Goal: Information Seeking & Learning: Learn about a topic

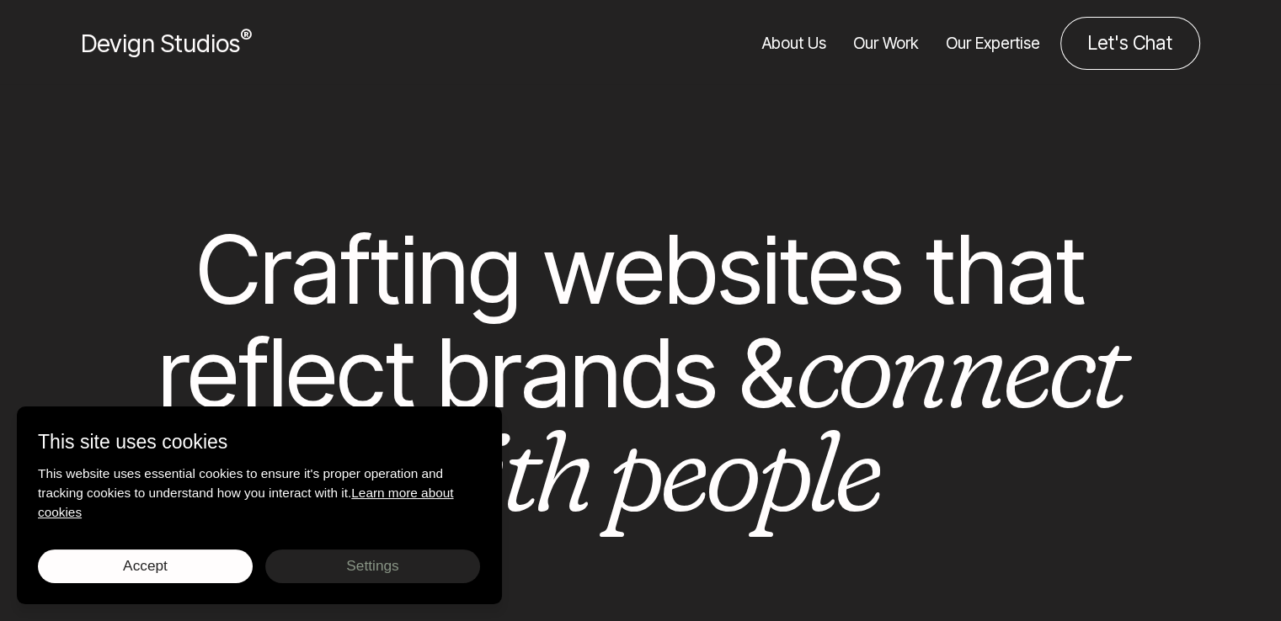
click at [622, 135] on div at bounding box center [640, 150] width 1261 height 135
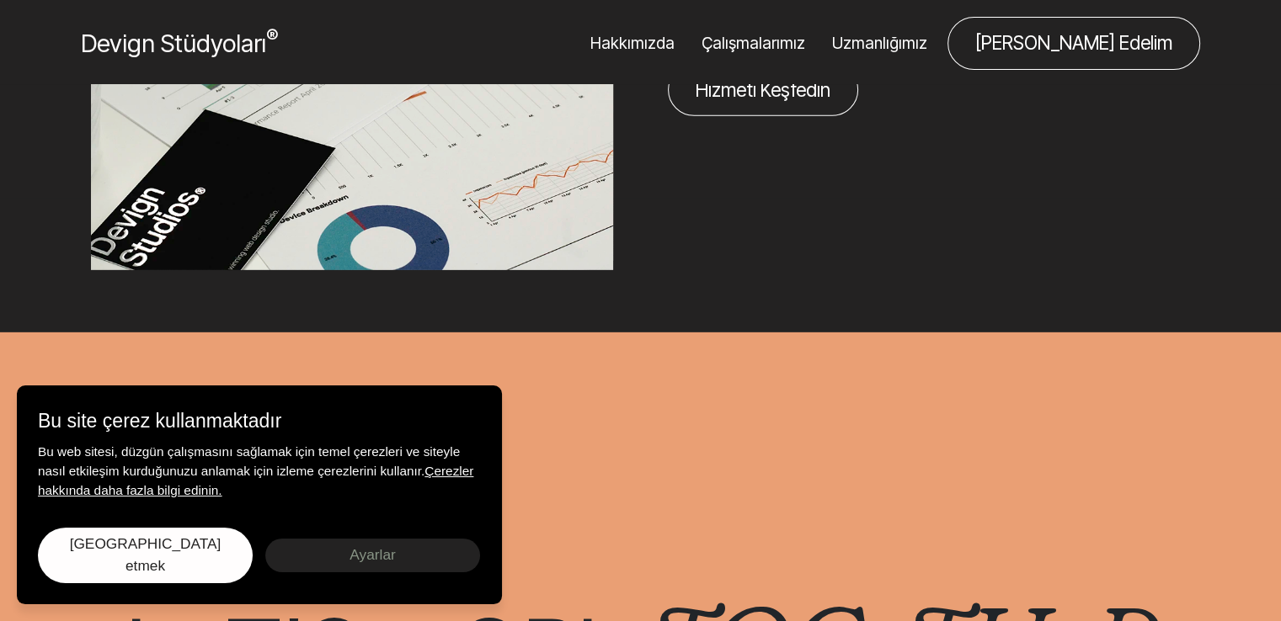
scroll to position [6151, 0]
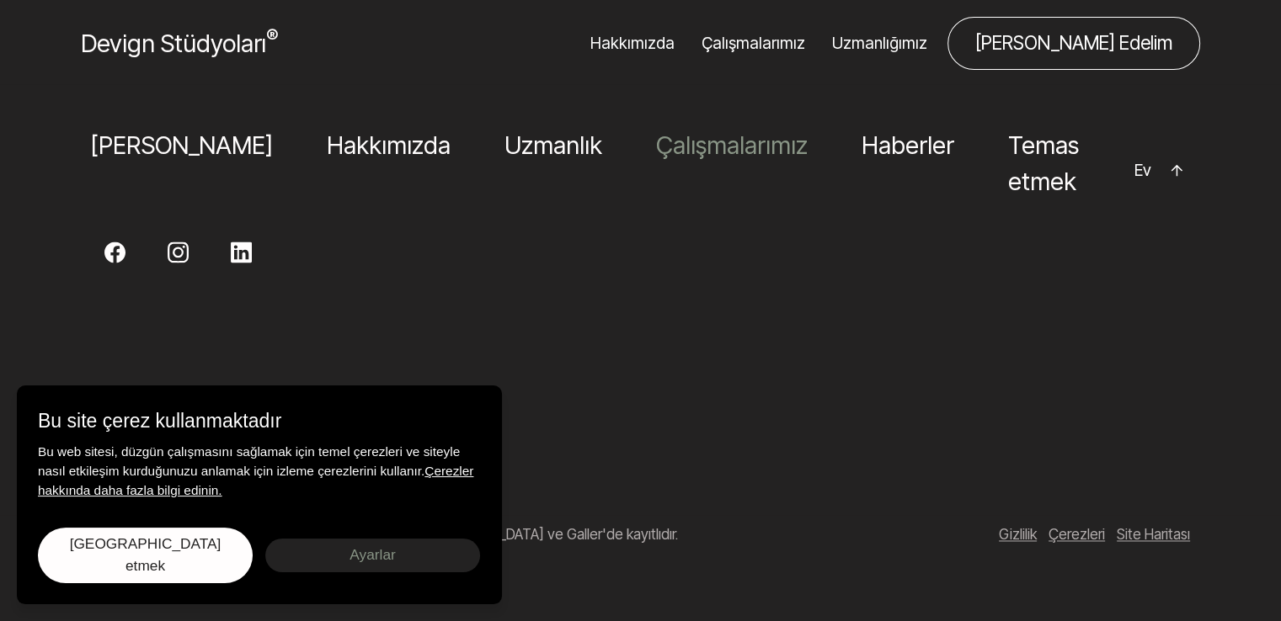
click at [656, 157] on font "Çalışmalarımız" at bounding box center [732, 145] width 152 height 29
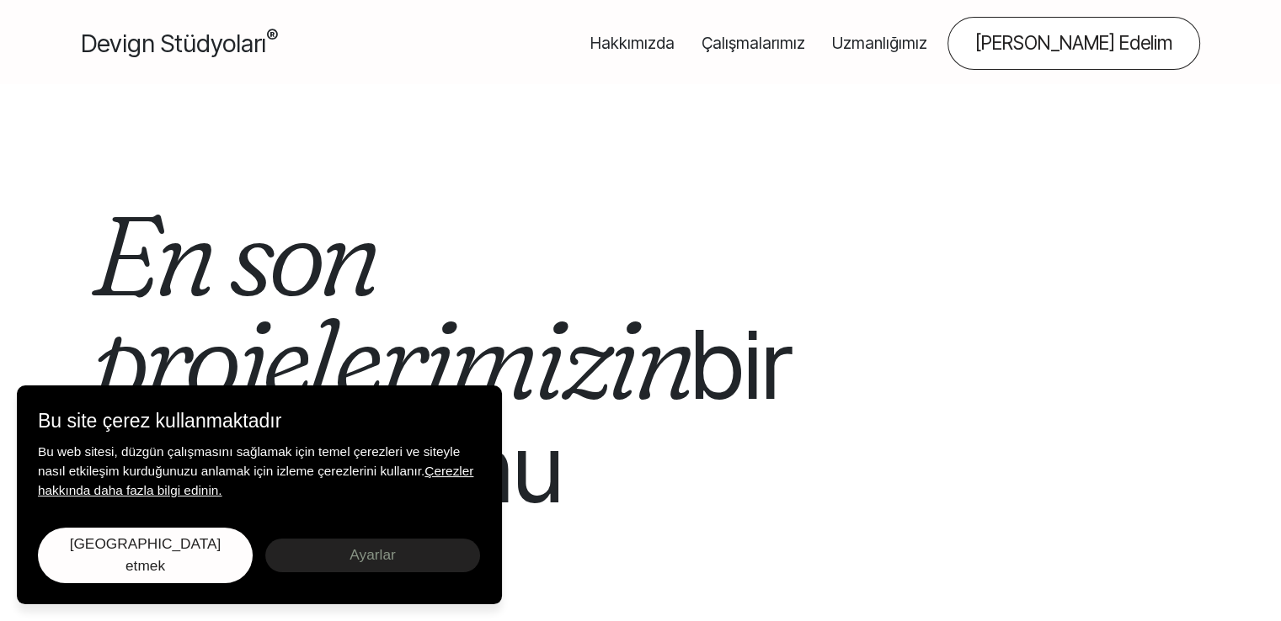
scroll to position [84, 0]
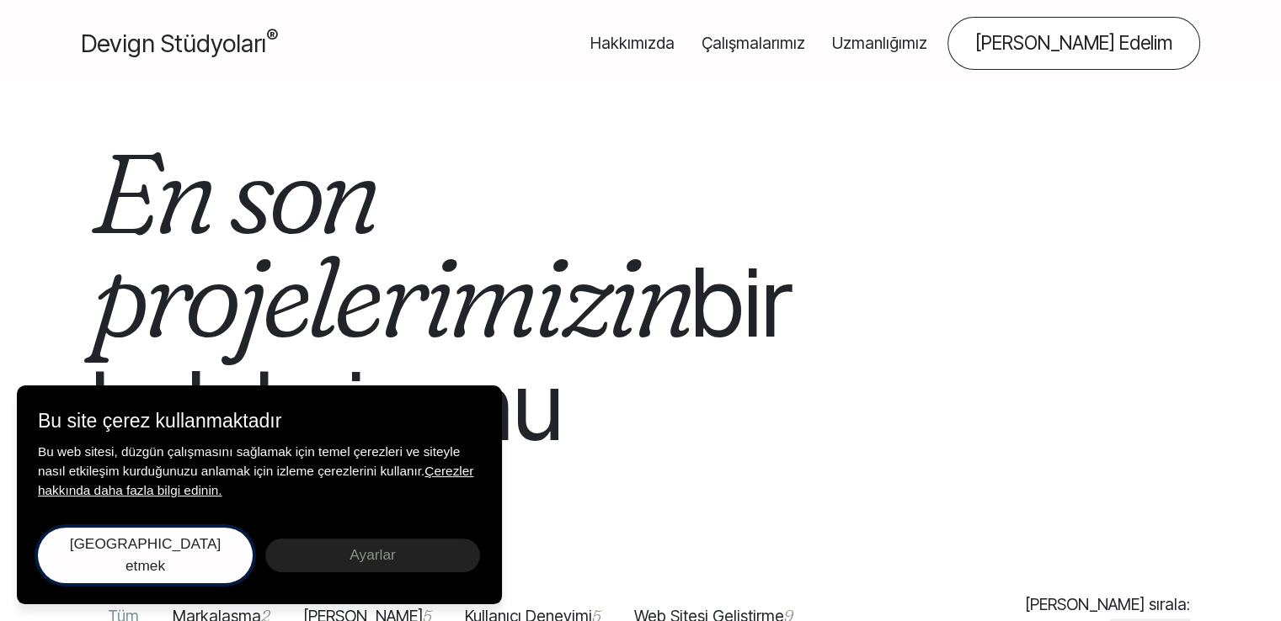
click at [205, 563] on button "Kabul etmek Seçimleri kaydet" at bounding box center [145, 556] width 215 height 56
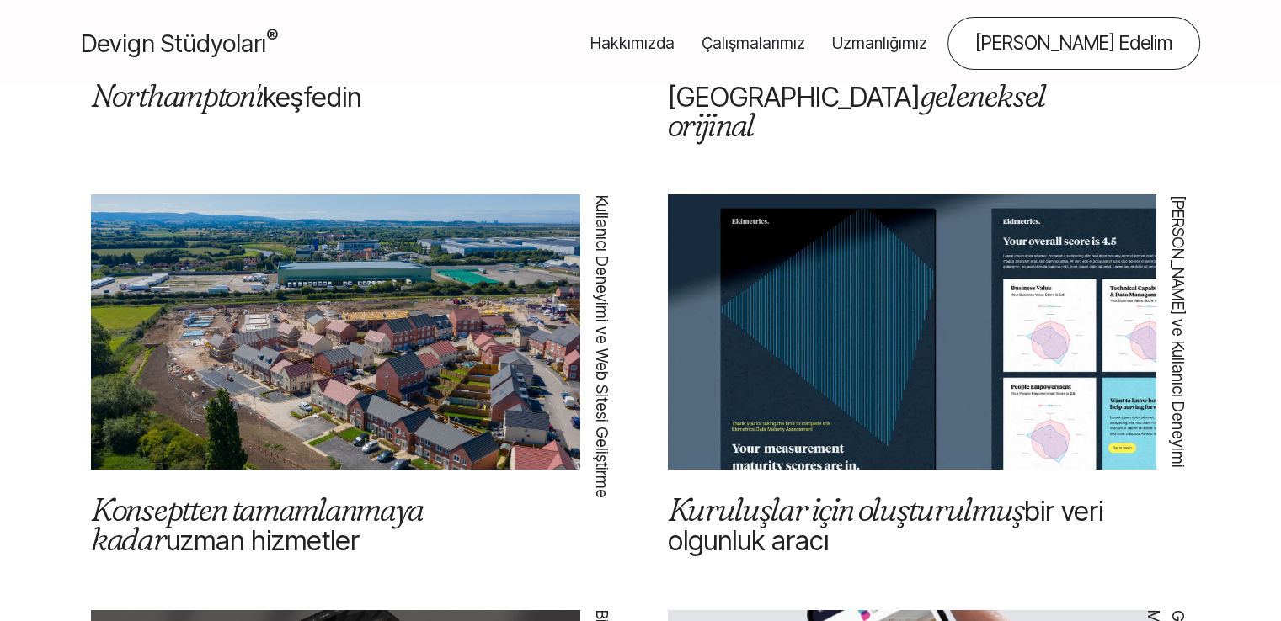
scroll to position [1179, 0]
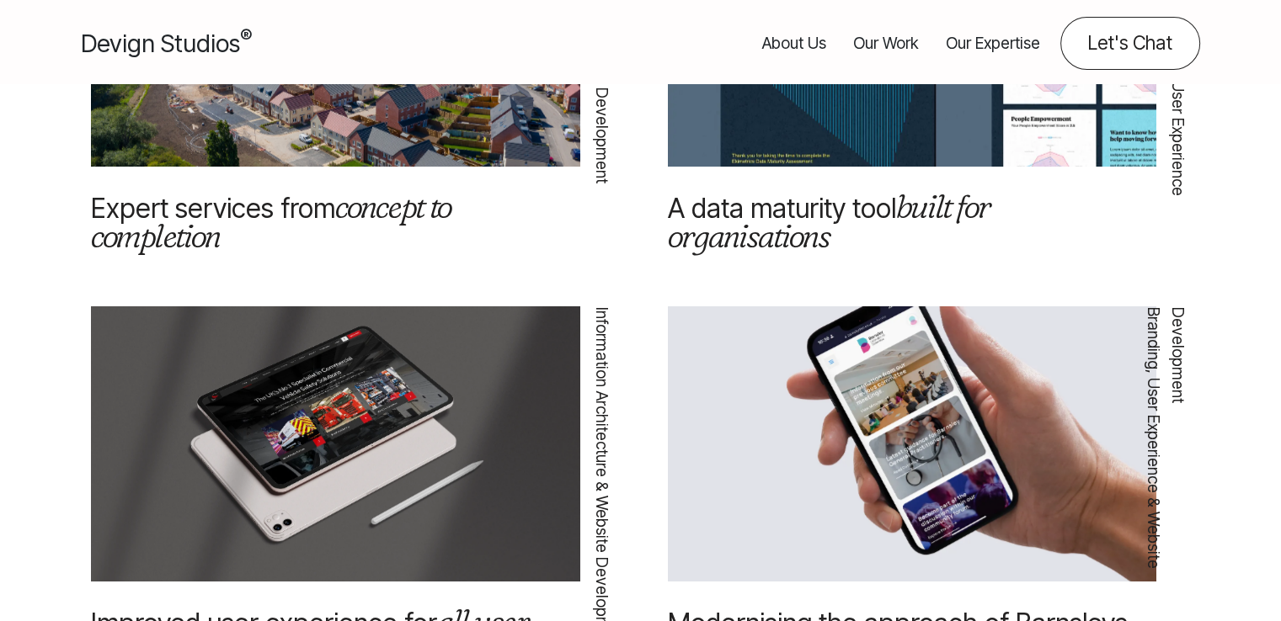
click at [45, 264] on div "Information Architecture & Website Development Uncover Northampton Information …" at bounding box center [640, 514] width 1315 height 2075
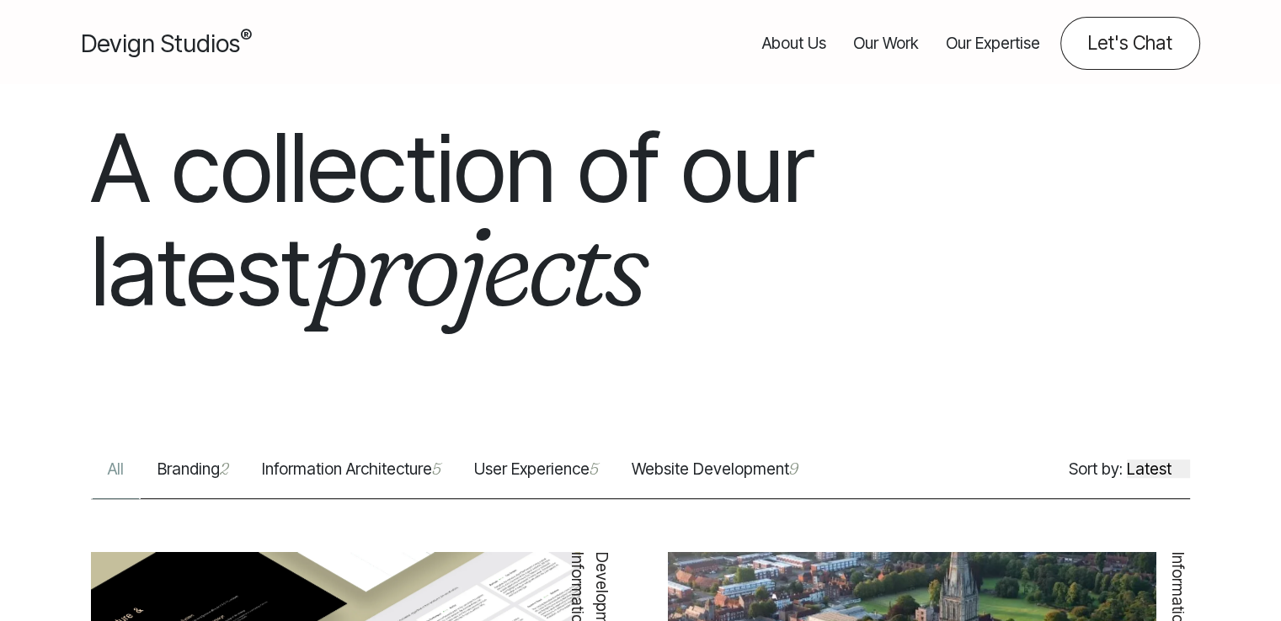
scroll to position [168, 0]
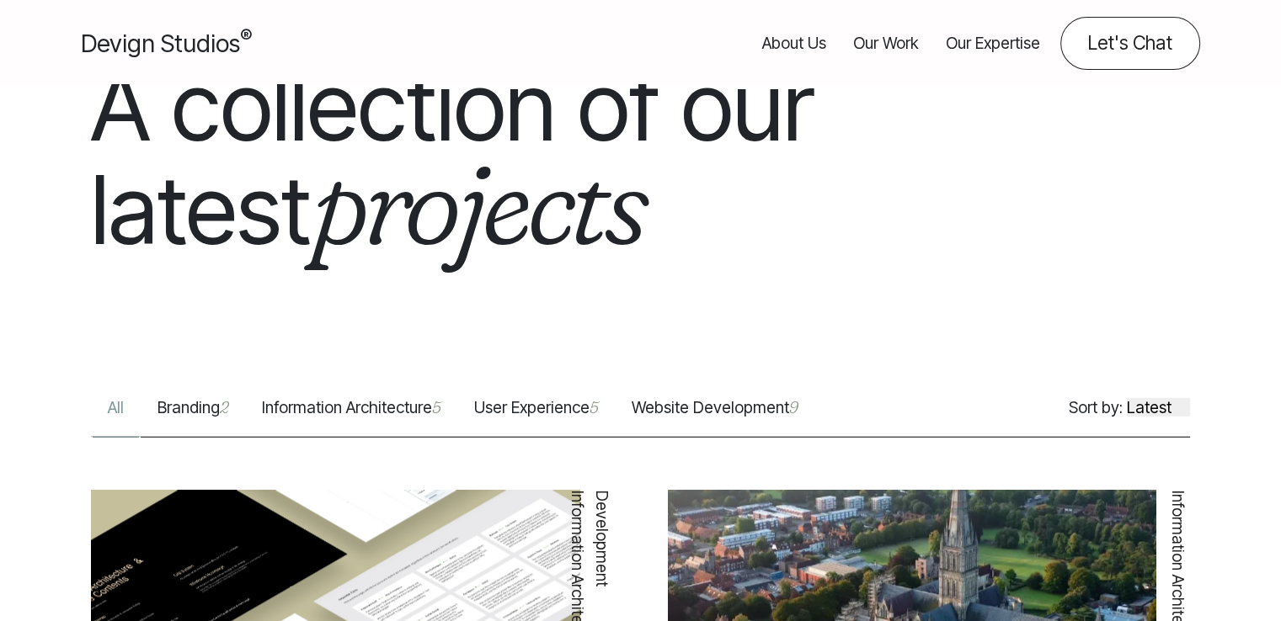
click at [744, 412] on link "Website Development 9" at bounding box center [715, 416] width 200 height 41
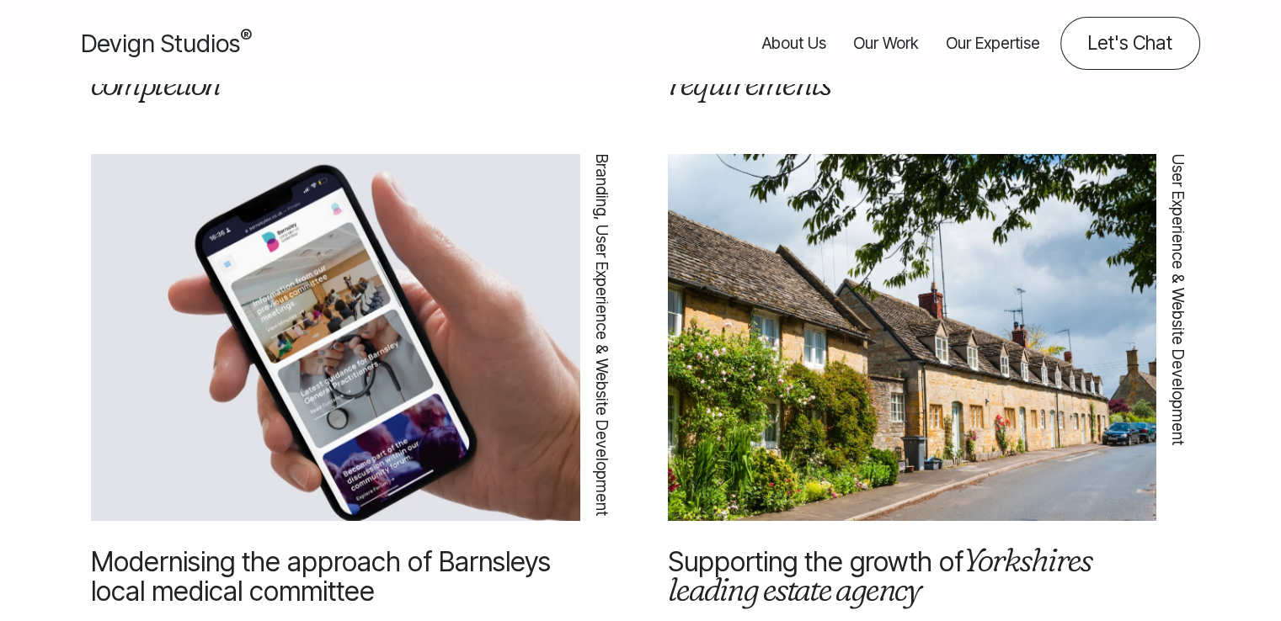
scroll to position [1937, 0]
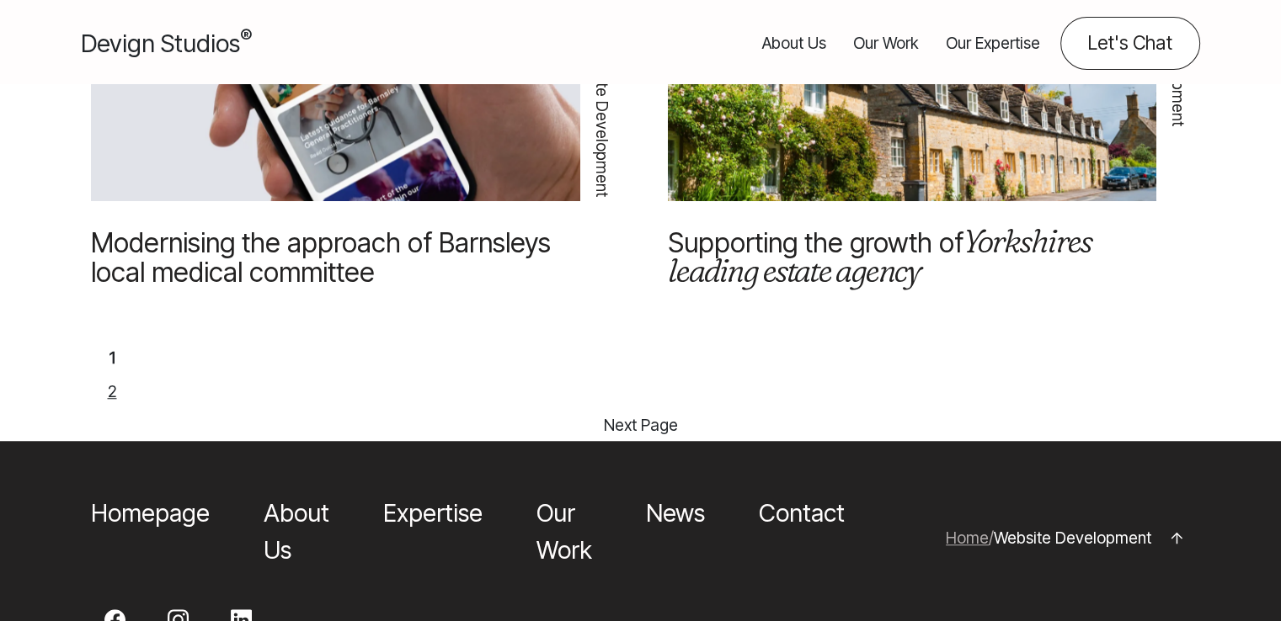
click at [661, 413] on span "Next Page" at bounding box center [641, 425] width 74 height 24
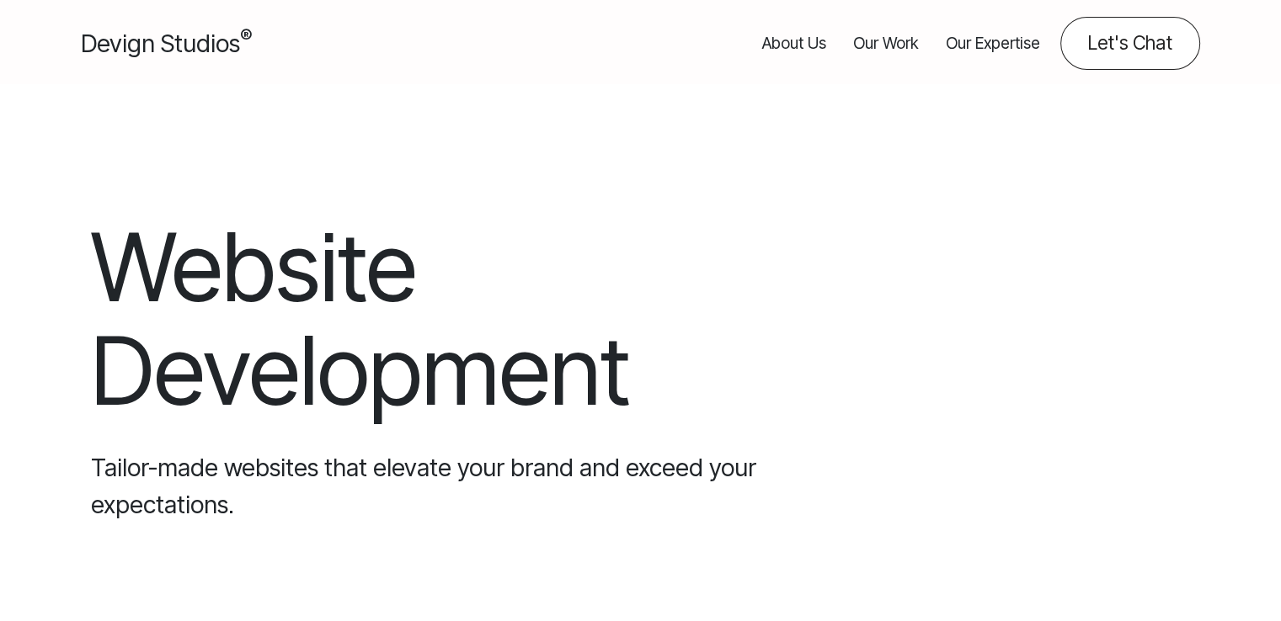
click at [163, 58] on link "Devign Studios ®" at bounding box center [166, 43] width 171 height 36
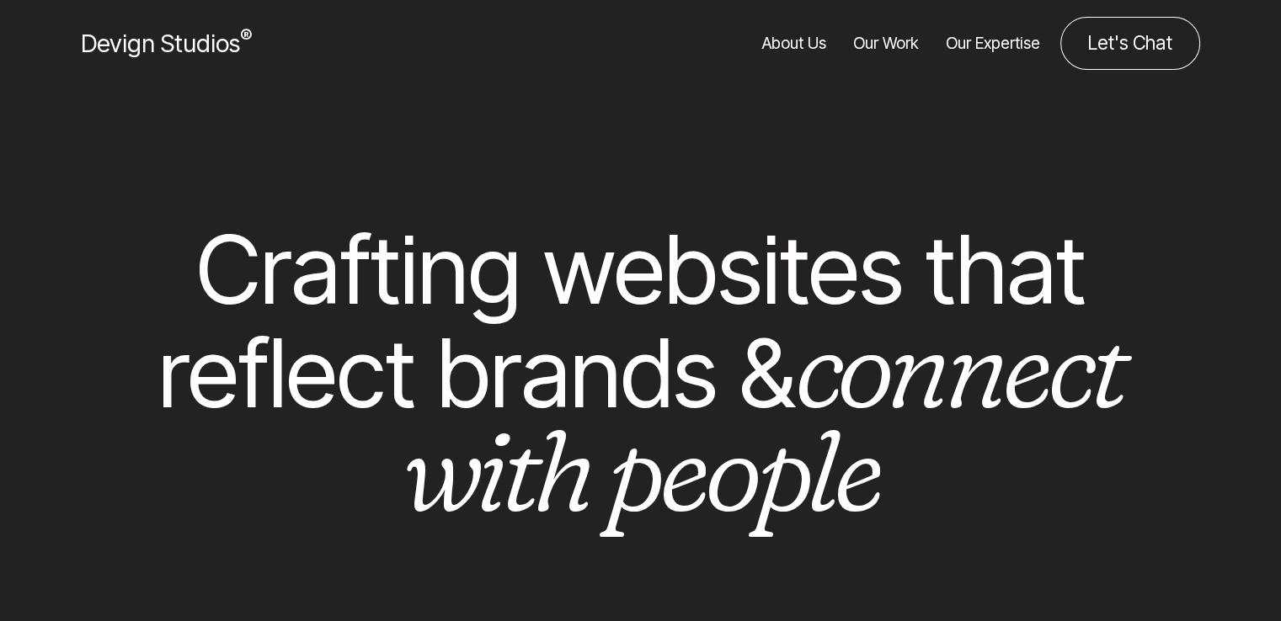
click at [824, 44] on link "About Us" at bounding box center [794, 43] width 64 height 53
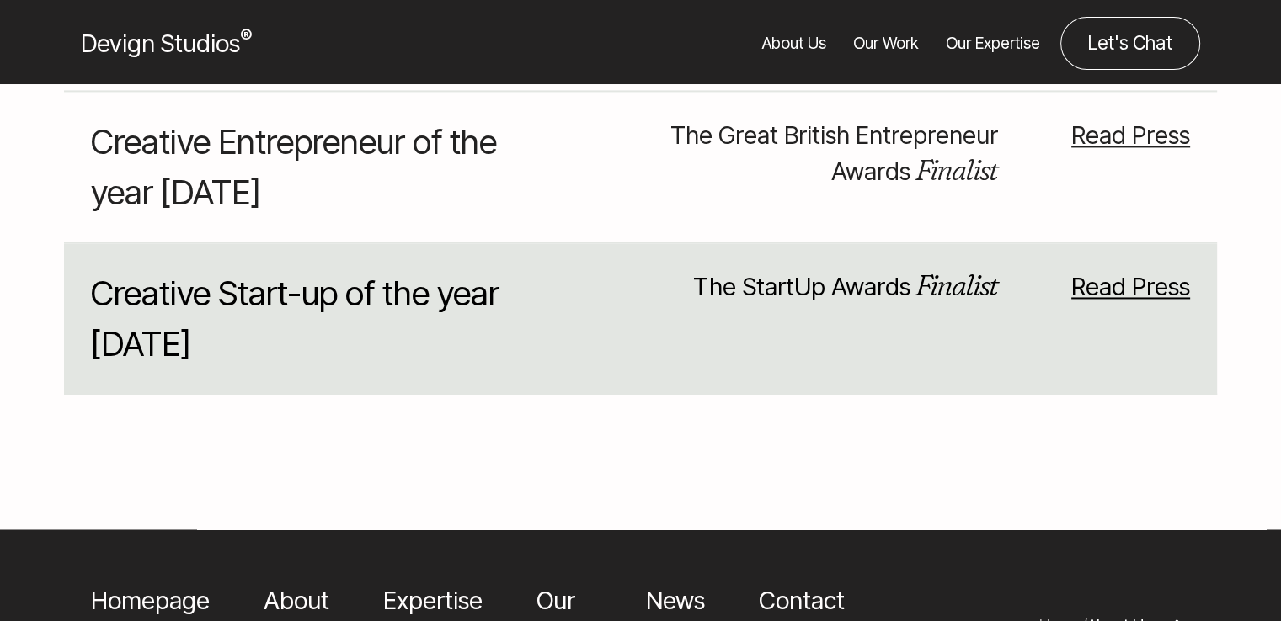
scroll to position [13112, 0]
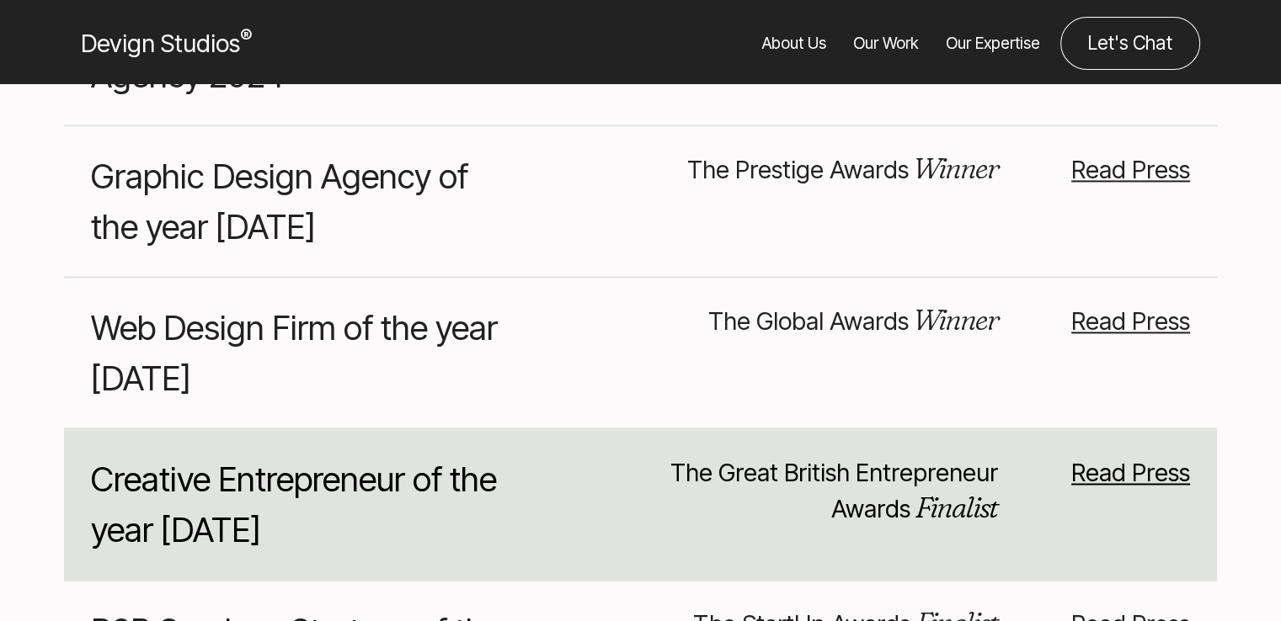
click at [1115, 458] on link "Read Press" at bounding box center [1130, 472] width 119 height 29
